Goal: Complete application form: Complete application form

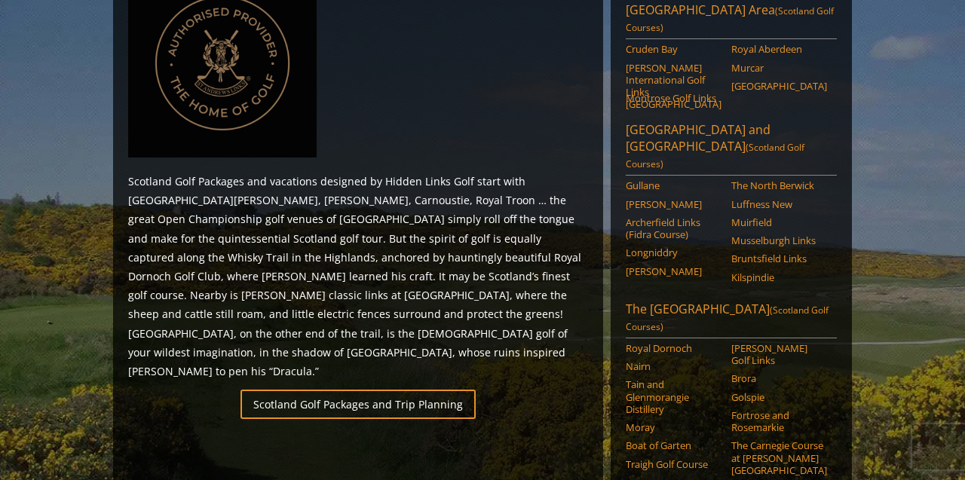
scroll to position [747, 0]
click at [659, 341] on link "Royal Dornoch" at bounding box center [674, 347] width 96 height 12
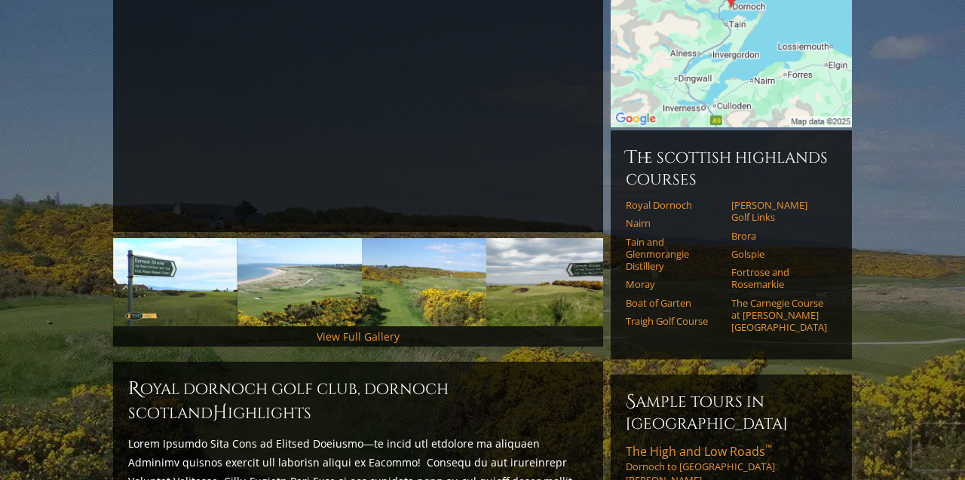
scroll to position [146, 0]
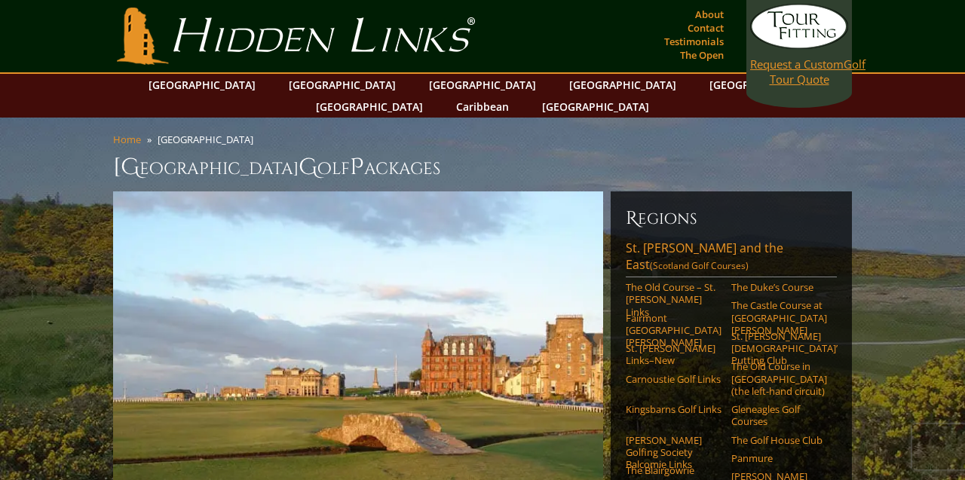
click at [785, 68] on span "Request a Custom" at bounding box center [796, 64] width 93 height 15
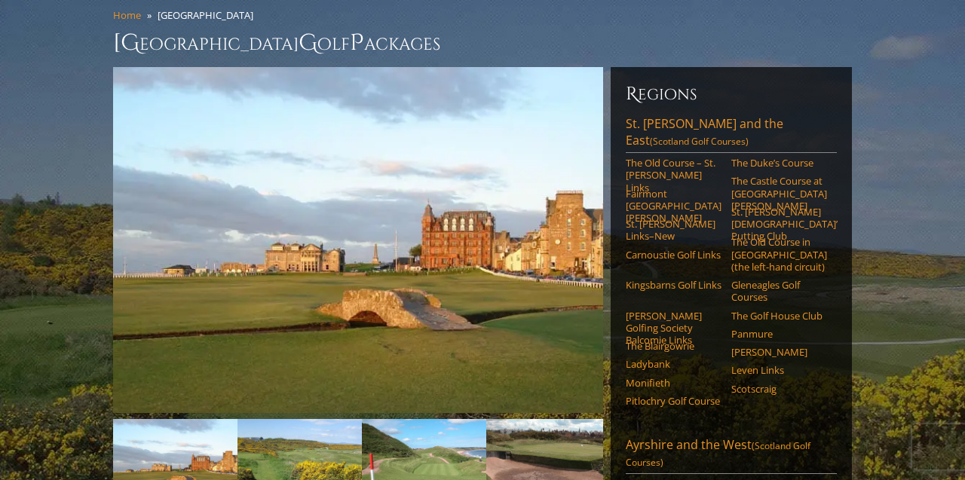
scroll to position [8, 0]
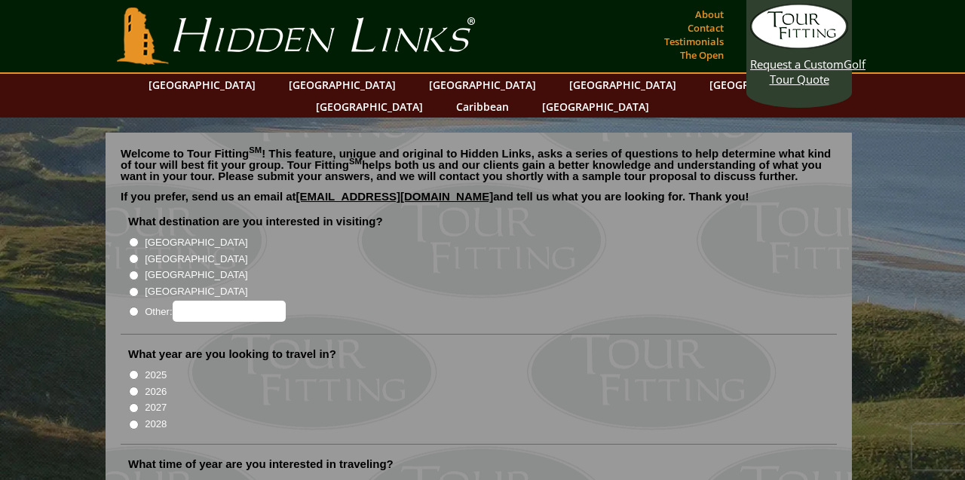
click at [133, 254] on input "[GEOGRAPHIC_DATA]" at bounding box center [134, 259] width 10 height 10
radio input "true"
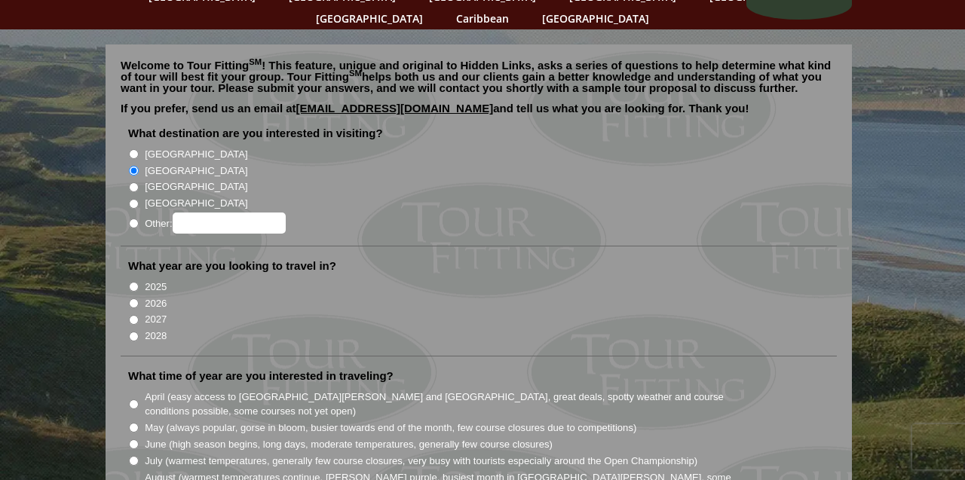
scroll to position [112, 0]
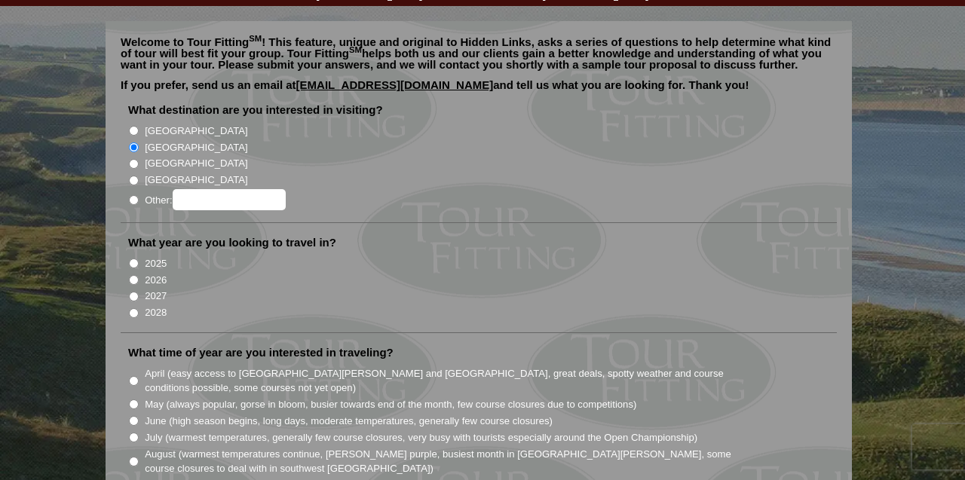
click at [132, 275] on input "2026" at bounding box center [134, 280] width 10 height 10
radio input "true"
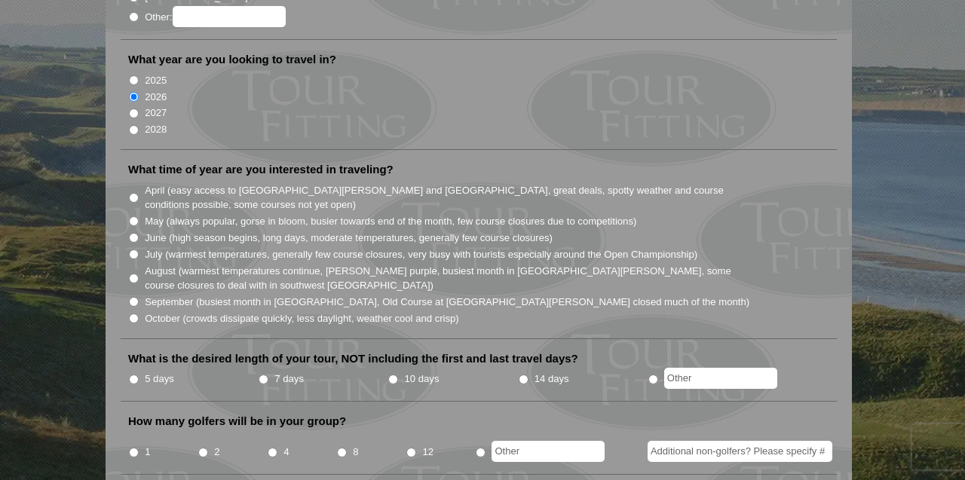
scroll to position [296, 0]
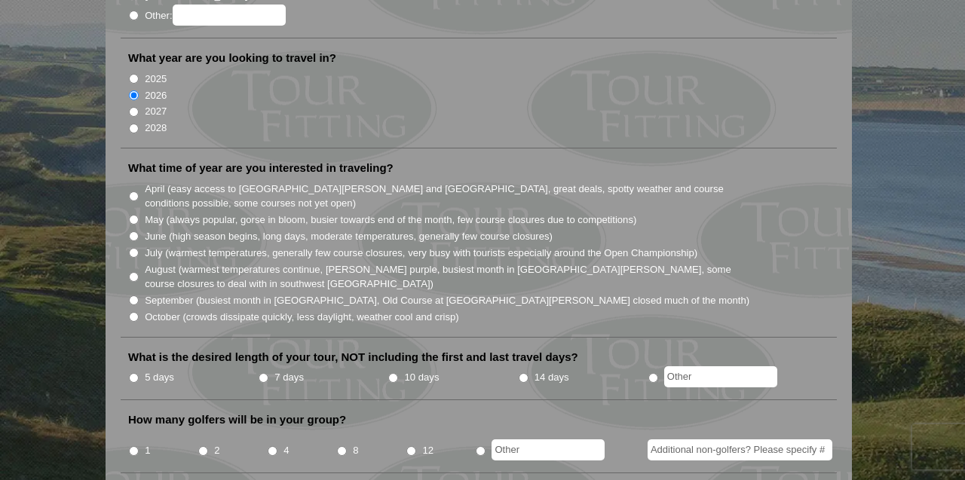
click at [138, 231] on input "June (high season begins, long days, moderate temperatures, generally few cours…" at bounding box center [134, 236] width 10 height 10
radio input "true"
click at [133, 211] on li "May (always popular, gorse in bloom, busier towards end of the month, few cours…" at bounding box center [484, 219] width 713 height 17
click at [138, 215] on input "May (always popular, gorse in bloom, busier towards end of the month, few cours…" at bounding box center [134, 220] width 10 height 10
radio input "true"
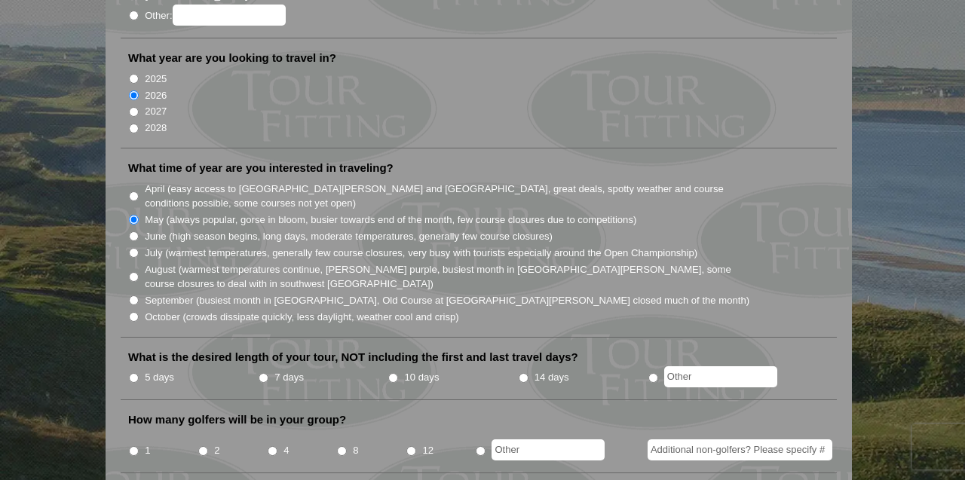
click at [134, 231] on input "June (high season begins, long days, moderate temperatures, generally few cours…" at bounding box center [134, 236] width 10 height 10
radio input "true"
click at [134, 215] on input "May (always popular, gorse in bloom, busier towards end of the month, few cours…" at bounding box center [134, 220] width 10 height 10
radio input "true"
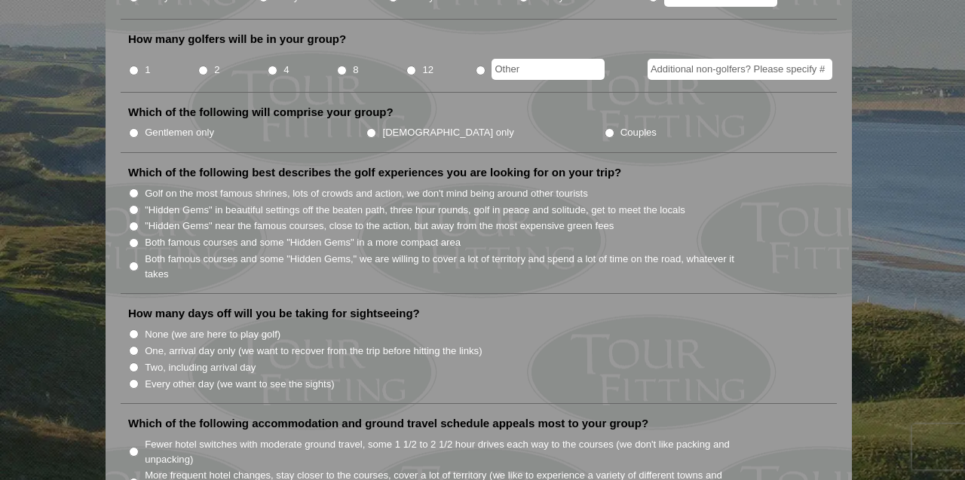
scroll to position [678, 0]
click at [173, 326] on label "None (we are here to play golf)" at bounding box center [213, 333] width 136 height 15
click at [139, 328] on input "None (we are here to play golf)" at bounding box center [134, 333] width 10 height 10
radio input "true"
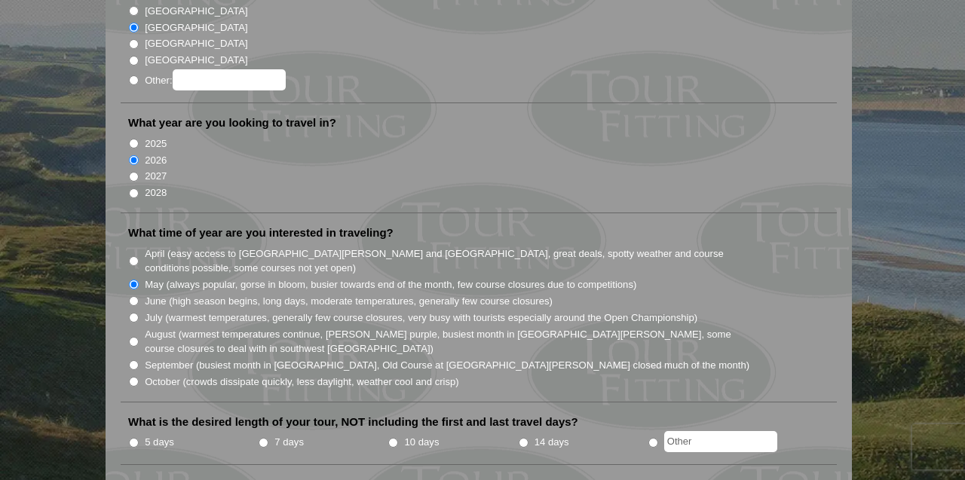
scroll to position [244, 0]
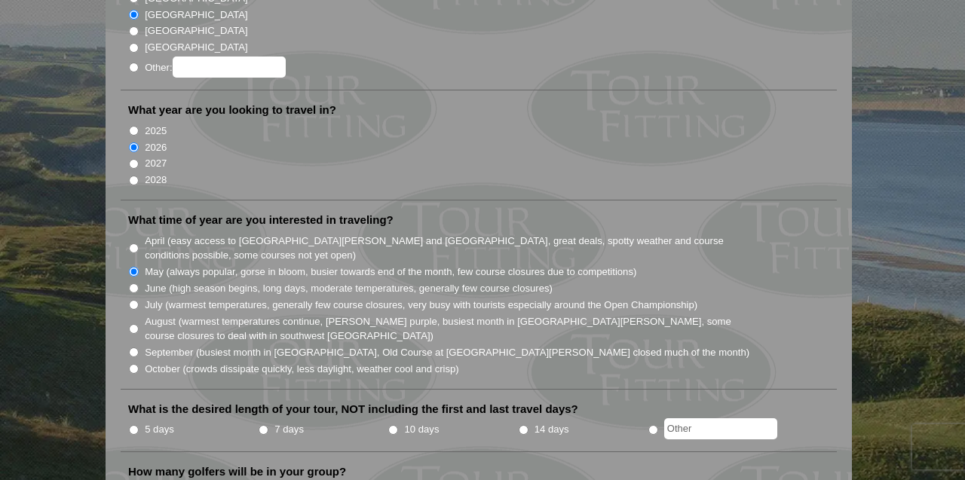
click at [141, 421] on li "5 days" at bounding box center [193, 430] width 130 height 19
click at [137, 425] on input "5 days" at bounding box center [134, 430] width 10 height 10
radio input "true"
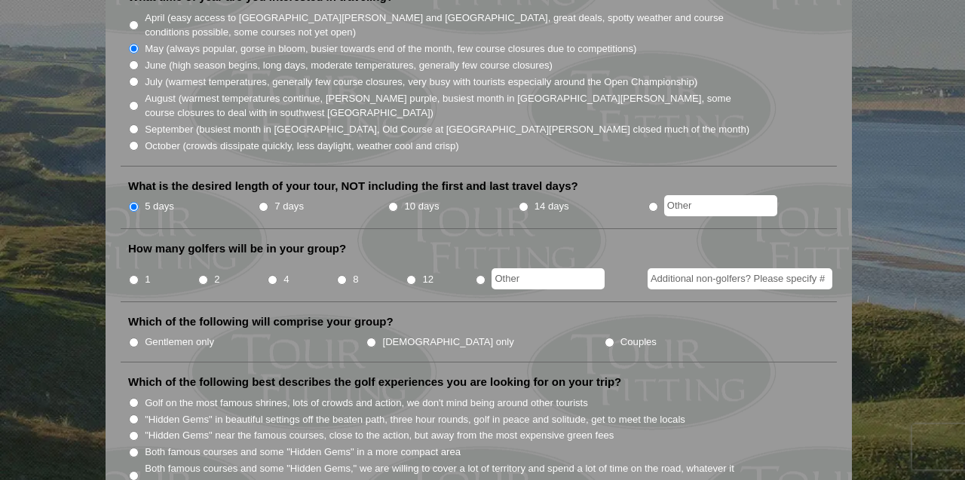
scroll to position [471, 0]
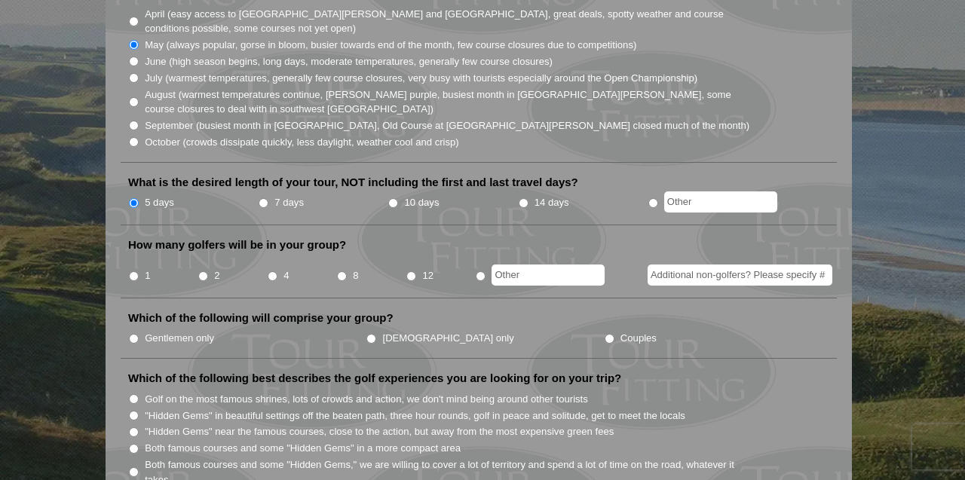
click at [206, 271] on input "2" at bounding box center [203, 276] width 10 height 10
radio input "true"
click at [680, 265] on input "Additional non-golfers? Please specify #" at bounding box center [740, 275] width 185 height 21
type input "Potential for 4 golfers"
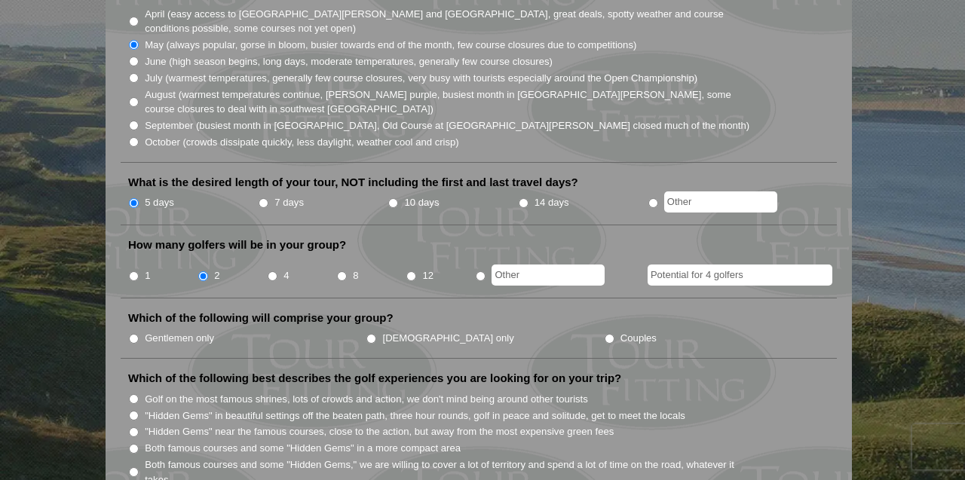
click at [160, 331] on label "Gentlemen only" at bounding box center [179, 338] width 69 height 15
click at [139, 334] on input "Gentlemen only" at bounding box center [134, 339] width 10 height 10
radio input "true"
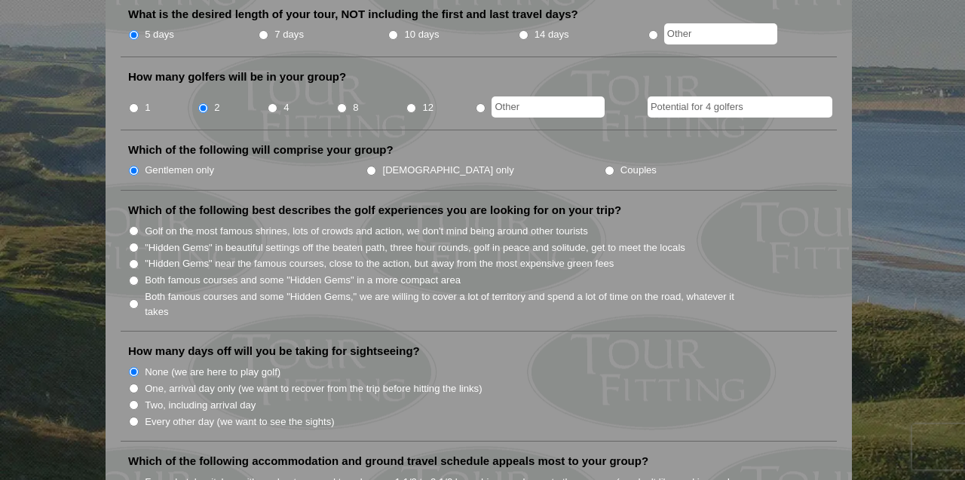
scroll to position [640, 0]
click at [133, 275] on input "Both famous courses and some "Hidden Gems" in a more compact area" at bounding box center [134, 280] width 10 height 10
radio input "true"
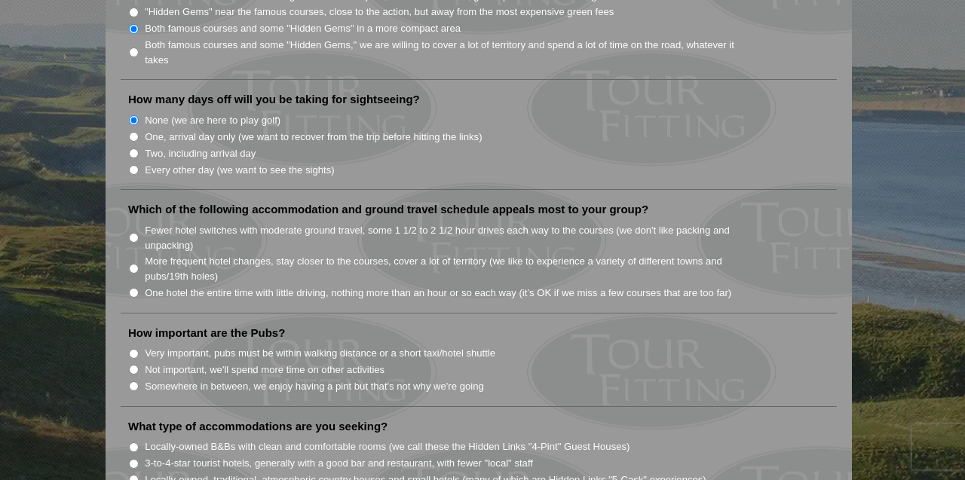
scroll to position [916, 0]
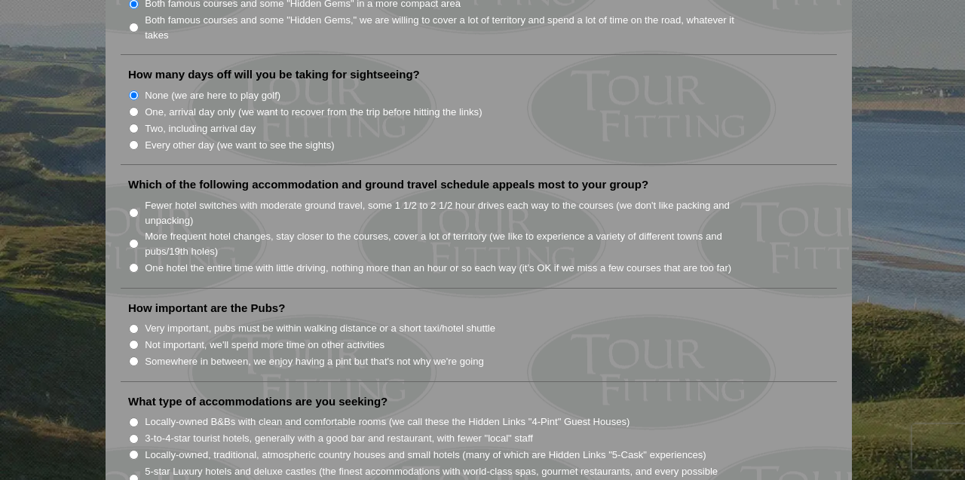
click at [136, 208] on input "Fewer hotel switches with moderate ground travel, some 1 1/2 to 2 1/2 hour driv…" at bounding box center [134, 213] width 10 height 10
radio input "true"
click at [146, 354] on label "Somewhere in between, we enjoy having a pint but that's not why we're going" at bounding box center [314, 361] width 339 height 15
click at [139, 357] on input "Somewhere in between, we enjoy having a pint but that's not why we're going" at bounding box center [134, 362] width 10 height 10
radio input "true"
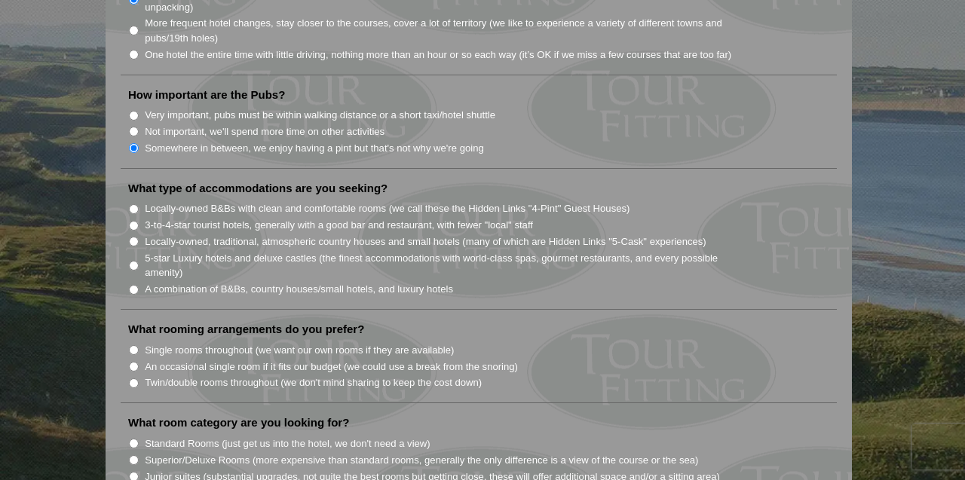
scroll to position [1137, 0]
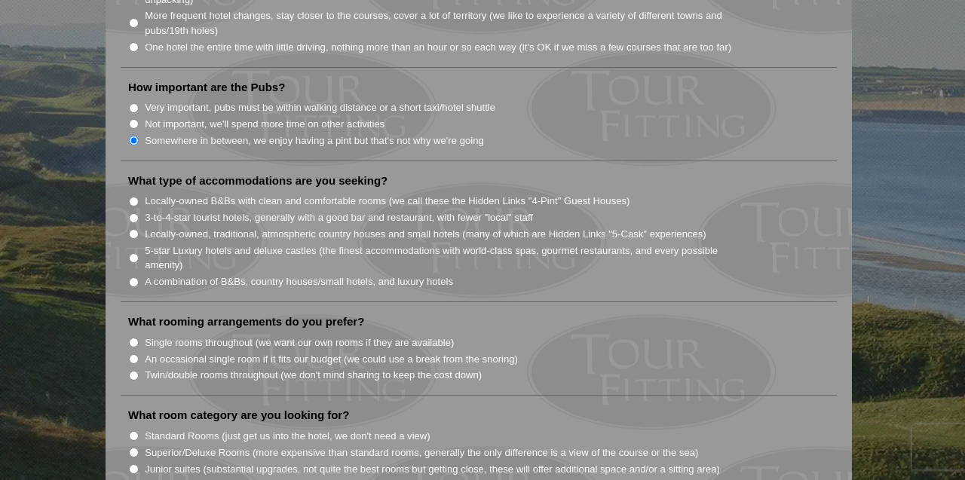
click at [317, 274] on label "A combination of B&Bs, country houses/small hotels, and luxury hotels" at bounding box center [299, 281] width 308 height 15
click at [139, 277] on input "A combination of B&Bs, country houses/small hotels, and luxury hotels" at bounding box center [134, 282] width 10 height 10
radio input "true"
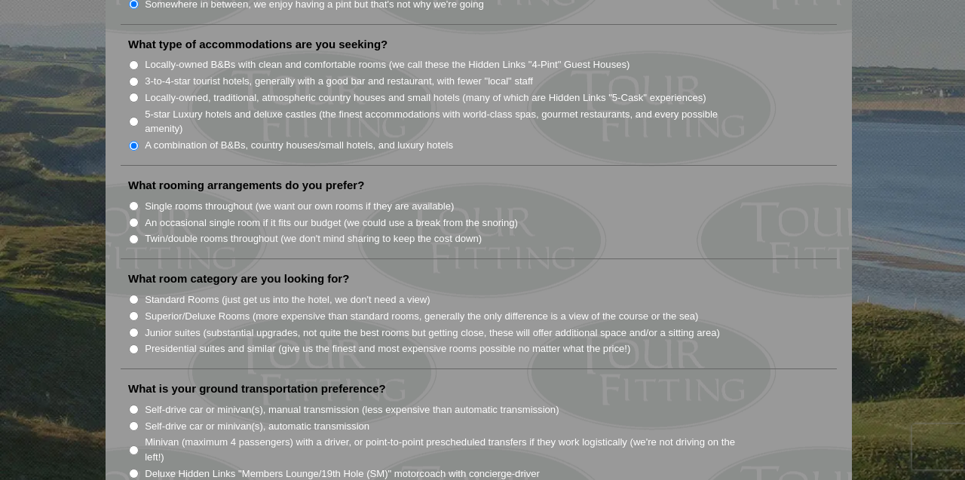
scroll to position [1274, 0]
click at [218, 231] on label "Twin/double rooms throughout (we don't mind sharing to keep the cost down)" at bounding box center [313, 238] width 337 height 15
click at [139, 234] on input "Twin/double rooms throughout (we don't mind sharing to keep the cost down)" at bounding box center [134, 239] width 10 height 10
radio input "true"
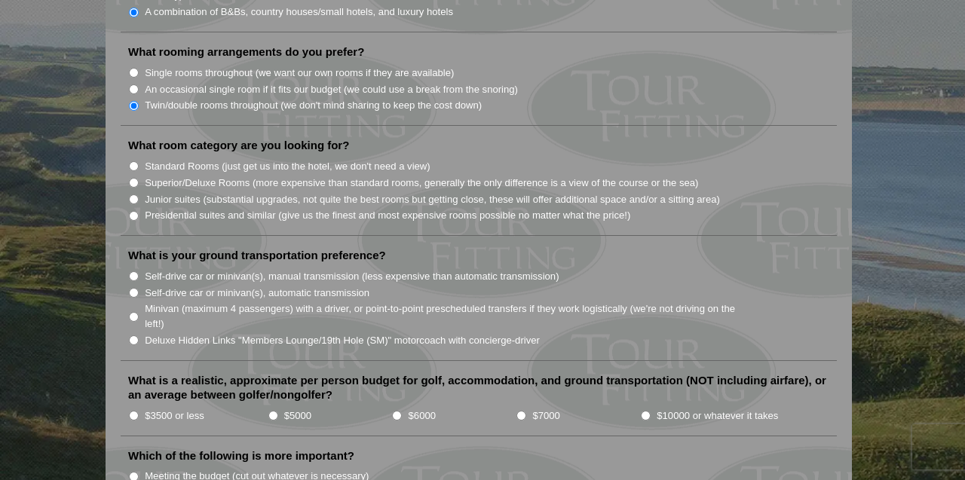
scroll to position [1412, 0]
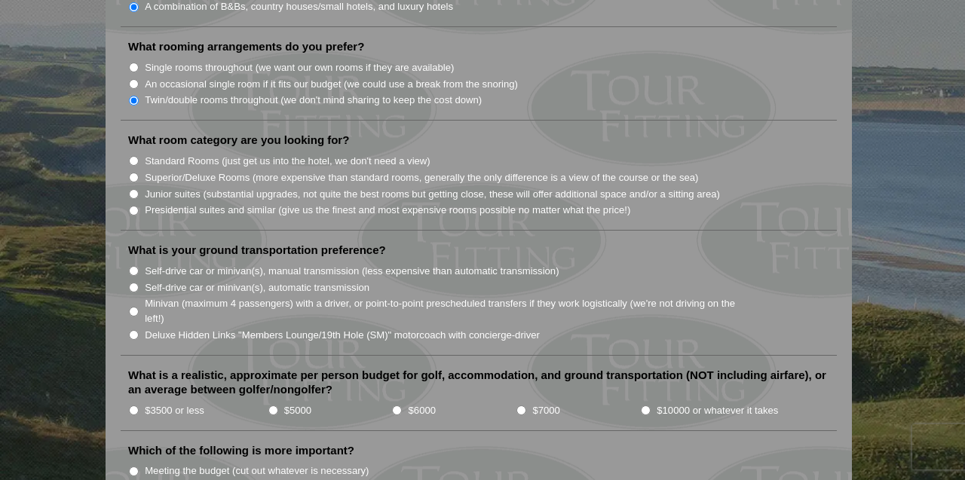
click at [202, 154] on label "Standard Rooms (just get us into the hotel, we don't need a view)" at bounding box center [288, 161] width 286 height 15
click at [139, 156] on input "Standard Rooms (just get us into the hotel, we don't need a view)" at bounding box center [134, 161] width 10 height 10
radio input "true"
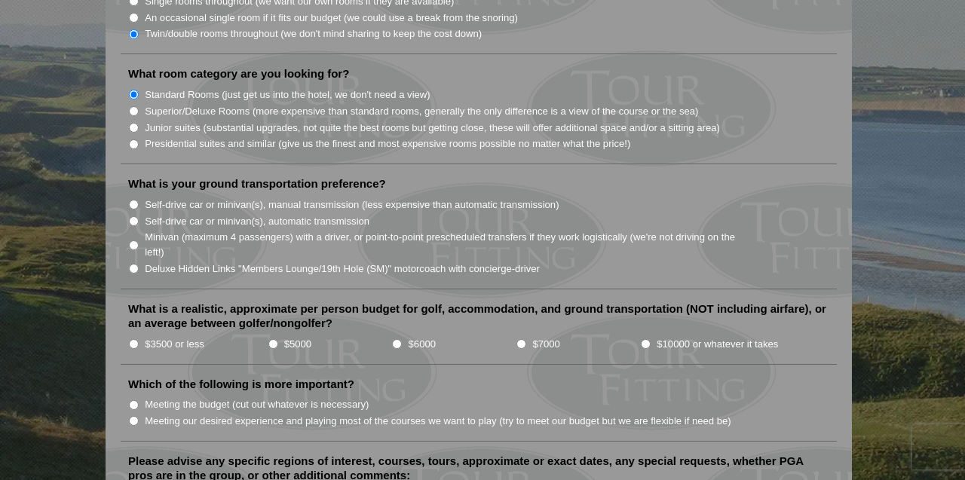
scroll to position [1481, 0]
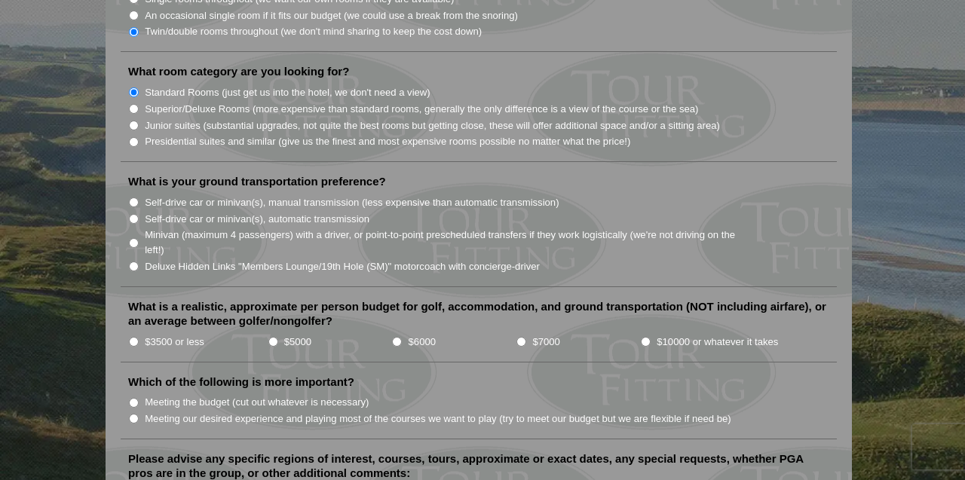
click at [210, 228] on label "Minivan (maximum 4 passengers) with a driver, or point-to-point prescheduled tr…" at bounding box center [448, 242] width 606 height 29
click at [139, 238] on input "Minivan (maximum 4 passengers) with a driver, or point-to-point prescheduled tr…" at bounding box center [134, 243] width 10 height 10
radio input "true"
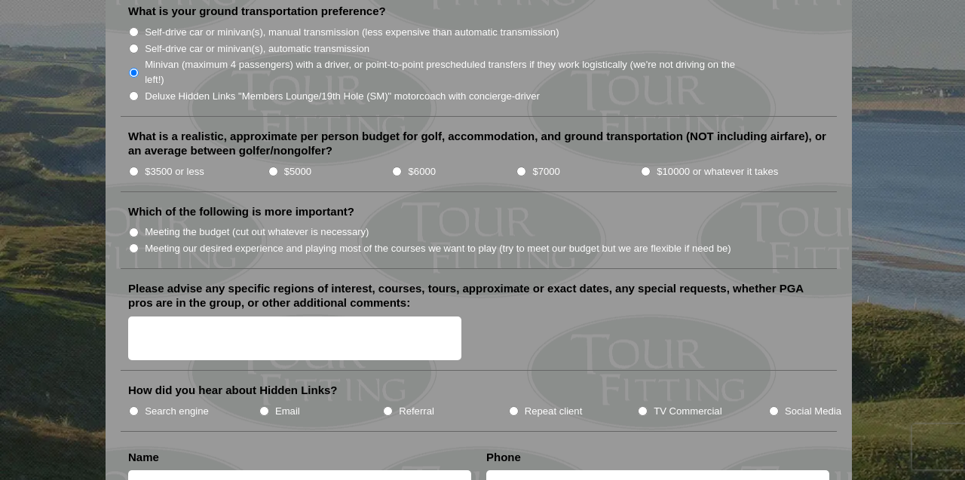
scroll to position [1652, 0]
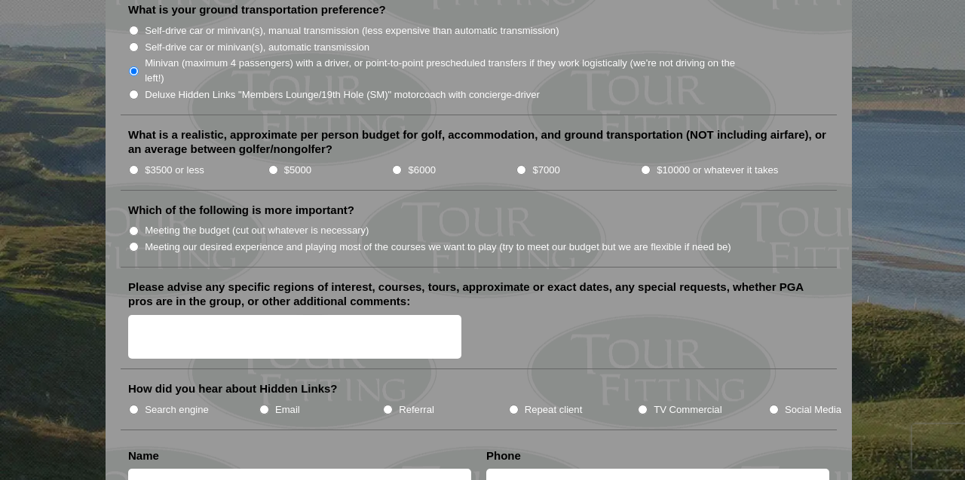
click at [198, 240] on label "Meeting our desired experience and playing most of the courses we want to play …" at bounding box center [438, 247] width 587 height 15
click at [139, 242] on input "Meeting our desired experience and playing most of the courses we want to play …" at bounding box center [134, 247] width 10 height 10
radio input "true"
click at [259, 321] on textarea "Please advise any specific regions of interest, courses, tours, approximate or …" at bounding box center [294, 337] width 333 height 44
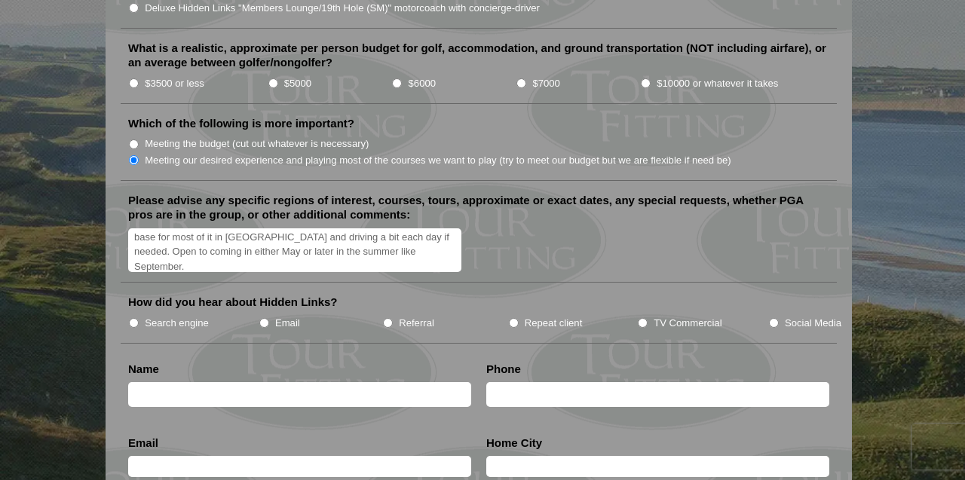
scroll to position [62, 0]
type textarea "Looking at the east of [GEOGRAPHIC_DATA]. [GEOGRAPHIC_DATA][PERSON_NAME]/[GEOGR…"
click at [514, 318] on input "Repeat client" at bounding box center [514, 323] width 10 height 10
radio input "true"
click at [370, 382] on input "text" at bounding box center [299, 394] width 343 height 25
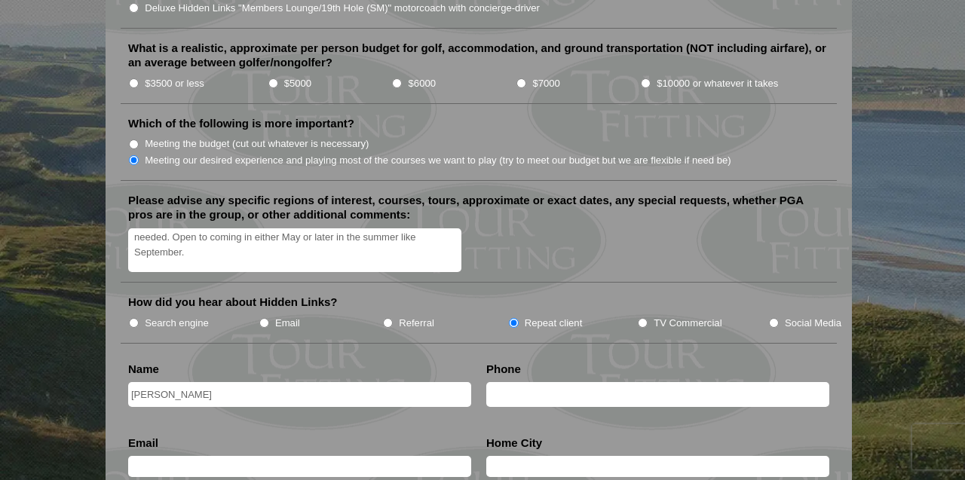
type input "[PERSON_NAME]"
type input "[PHONE_NUMBER]"
type input "[PERSON_NAME][EMAIL_ADDRESS][DOMAIN_NAME]"
type input "[GEOGRAPHIC_DATA]"
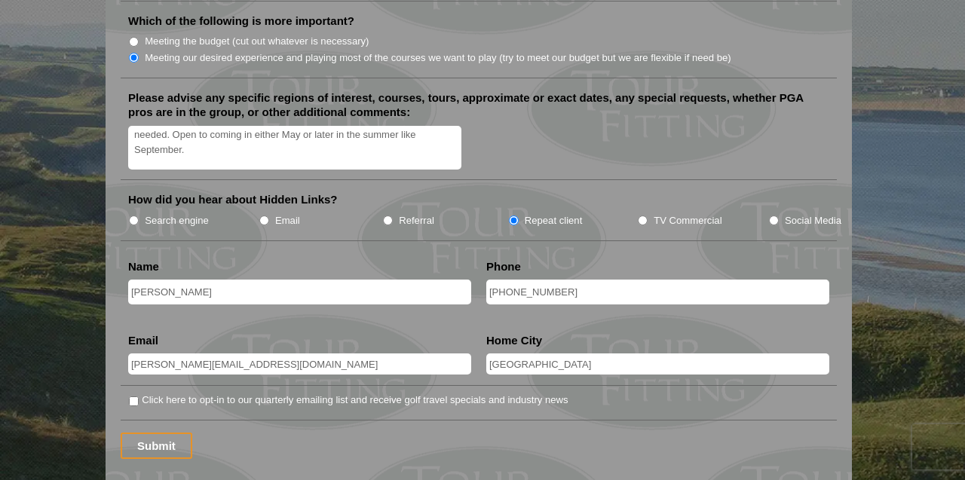
scroll to position [1879, 0]
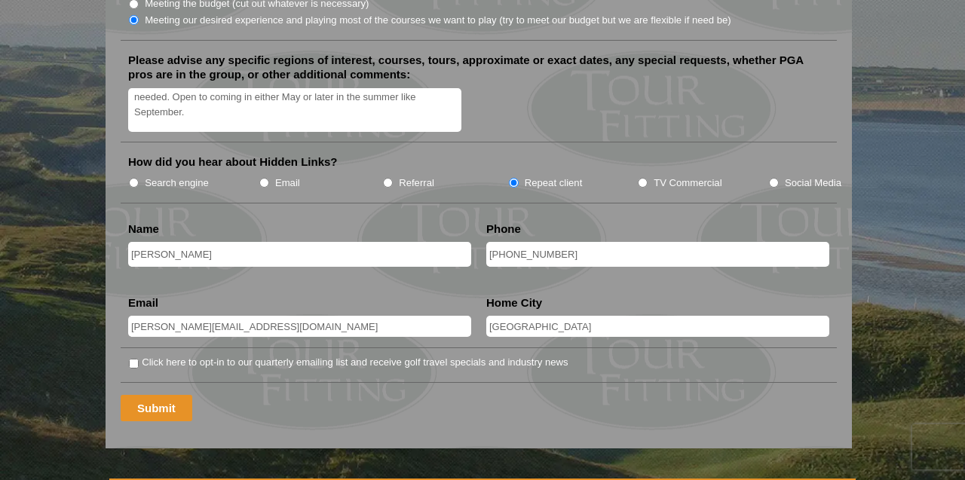
click at [170, 395] on input "Submit" at bounding box center [157, 408] width 72 height 26
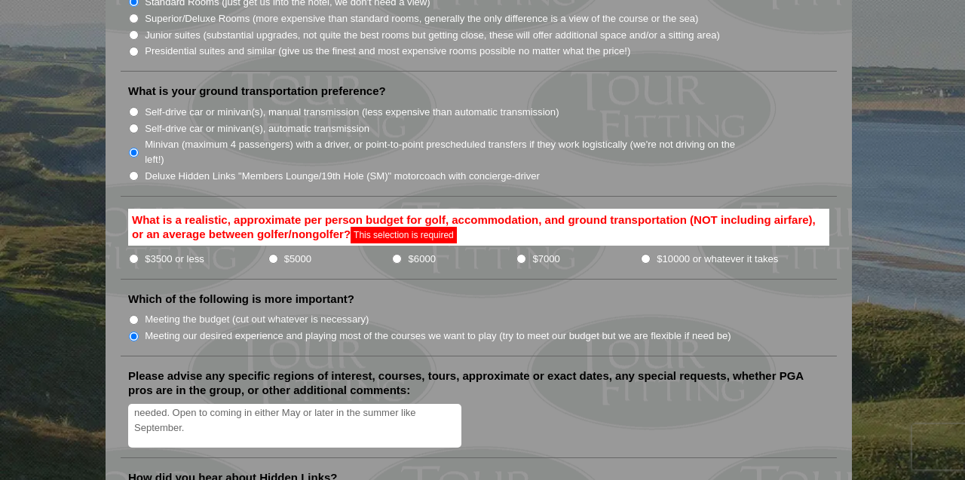
scroll to position [69, 0]
click at [410, 421] on textarea "Looking at the east of [GEOGRAPHIC_DATA]. [GEOGRAPHIC_DATA][PERSON_NAME]/[GEOGR…" at bounding box center [294, 426] width 333 height 44
click at [646, 254] on input "$10000 or whatever it takes" at bounding box center [646, 259] width 10 height 10
radio input "true"
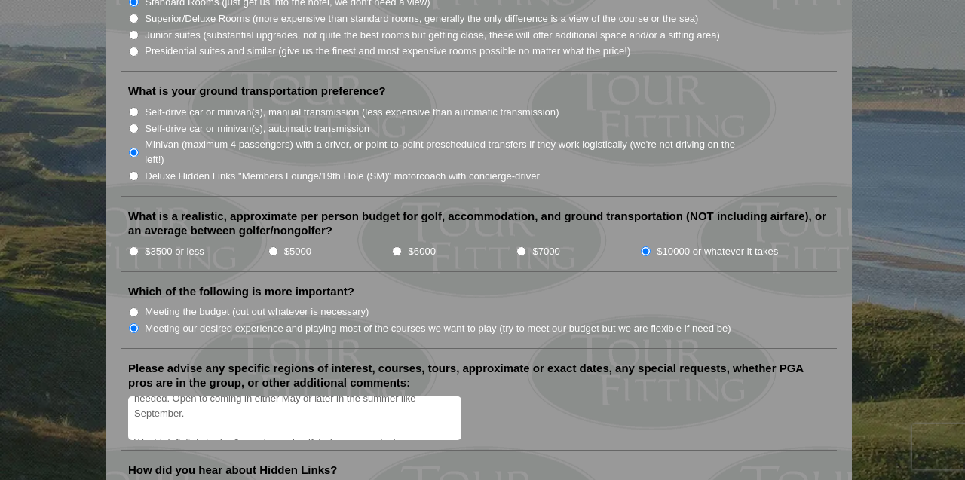
click at [409, 406] on textarea "Looking at the east of [GEOGRAPHIC_DATA]. [GEOGRAPHIC_DATA][PERSON_NAME]/[GEOGR…" at bounding box center [294, 419] width 333 height 44
click at [399, 247] on input "$6000" at bounding box center [397, 252] width 10 height 10
radio input "true"
click at [406, 411] on textarea "Looking at the east of [GEOGRAPHIC_DATA]. [GEOGRAPHIC_DATA][PERSON_NAME]/[GEOGR…" at bounding box center [294, 419] width 333 height 44
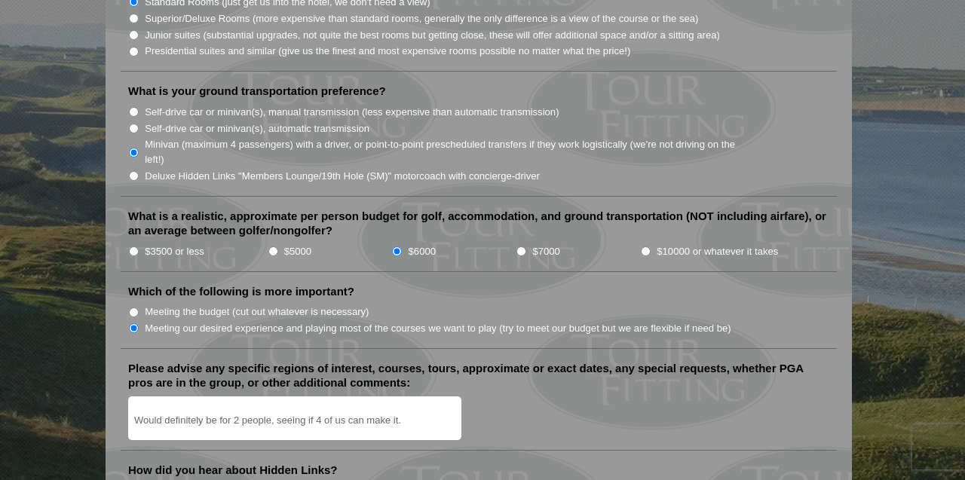
scroll to position [106, 0]
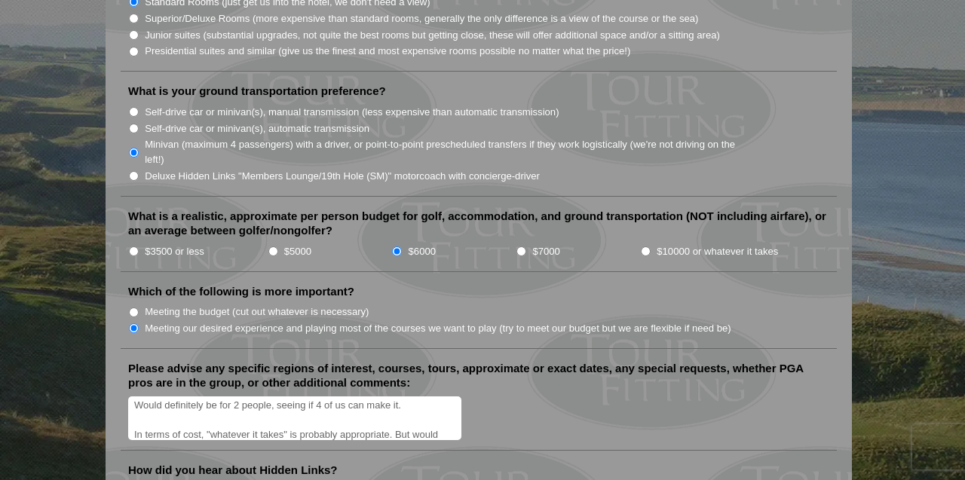
drag, startPoint x: 209, startPoint y: 400, endPoint x: 251, endPoint y: 400, distance: 42.2
click at [213, 400] on textarea "Looking at the east of [GEOGRAPHIC_DATA]. [GEOGRAPHIC_DATA][PERSON_NAME]/[GEOGR…" at bounding box center [294, 419] width 333 height 44
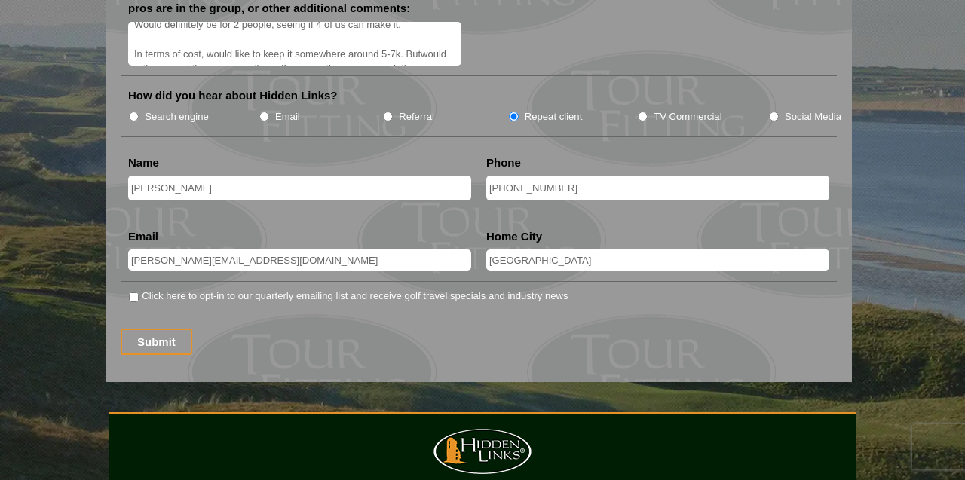
scroll to position [1980, 0]
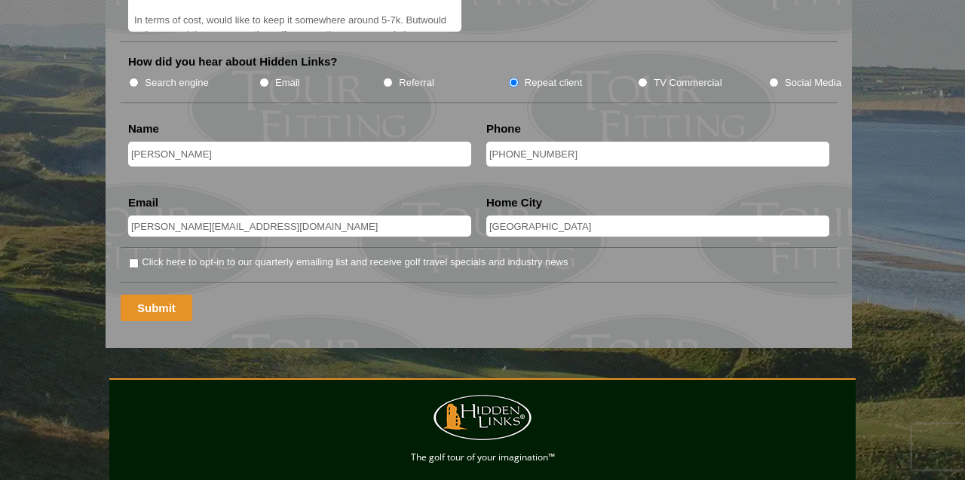
type textarea "Looking at the east of [GEOGRAPHIC_DATA]. [GEOGRAPHIC_DATA][PERSON_NAME]/[GEOGR…"
click at [160, 295] on input "Submit" at bounding box center [157, 308] width 72 height 26
